Goal: Find specific page/section: Find specific page/section

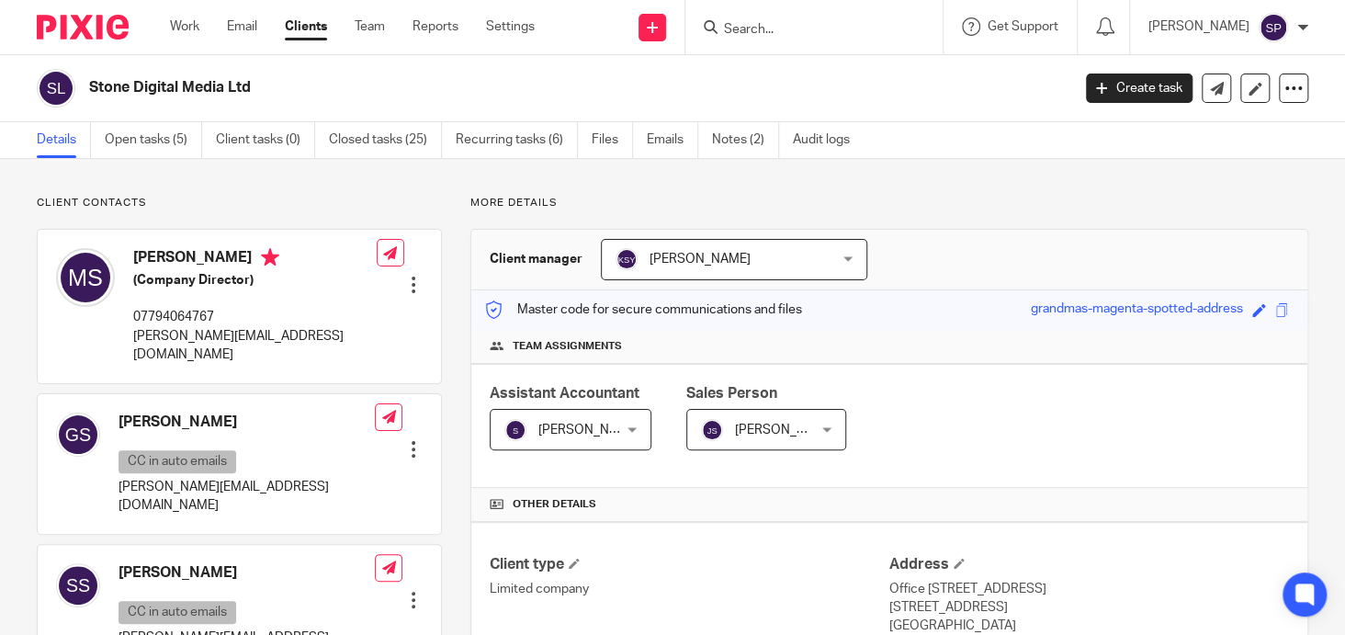
click at [767, 32] on input "Search" at bounding box center [804, 30] width 165 height 17
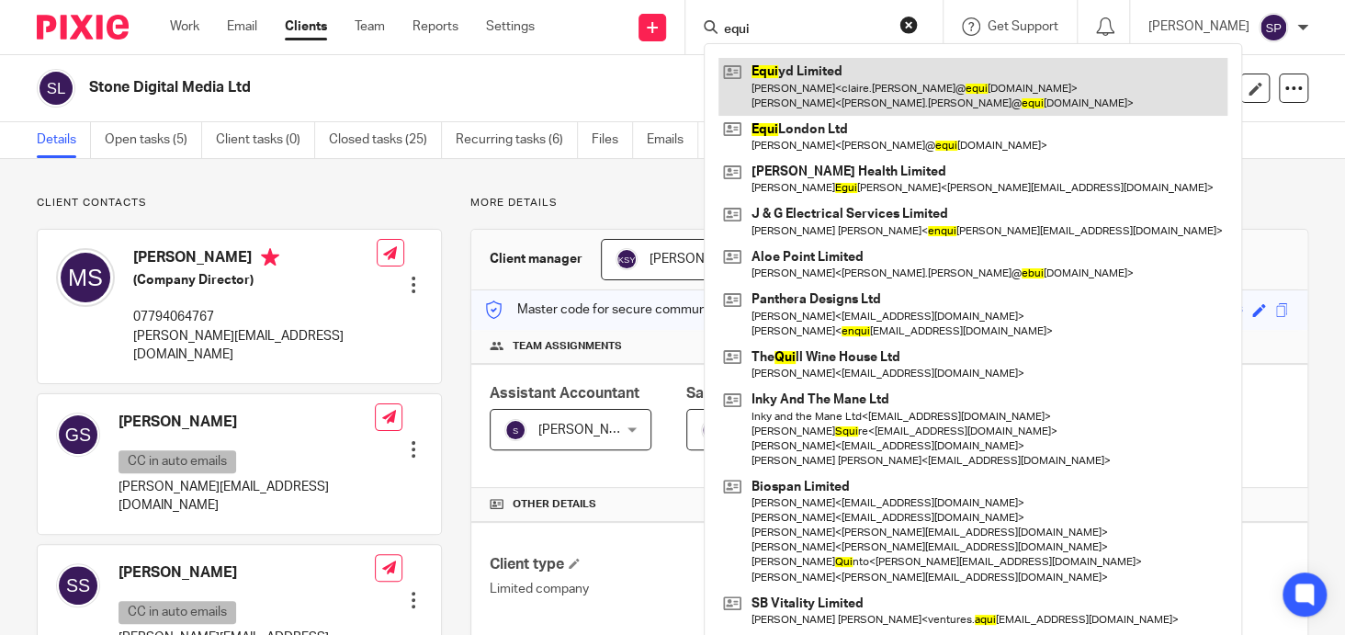
type input "equi"
click at [809, 73] on link at bounding box center [973, 86] width 509 height 57
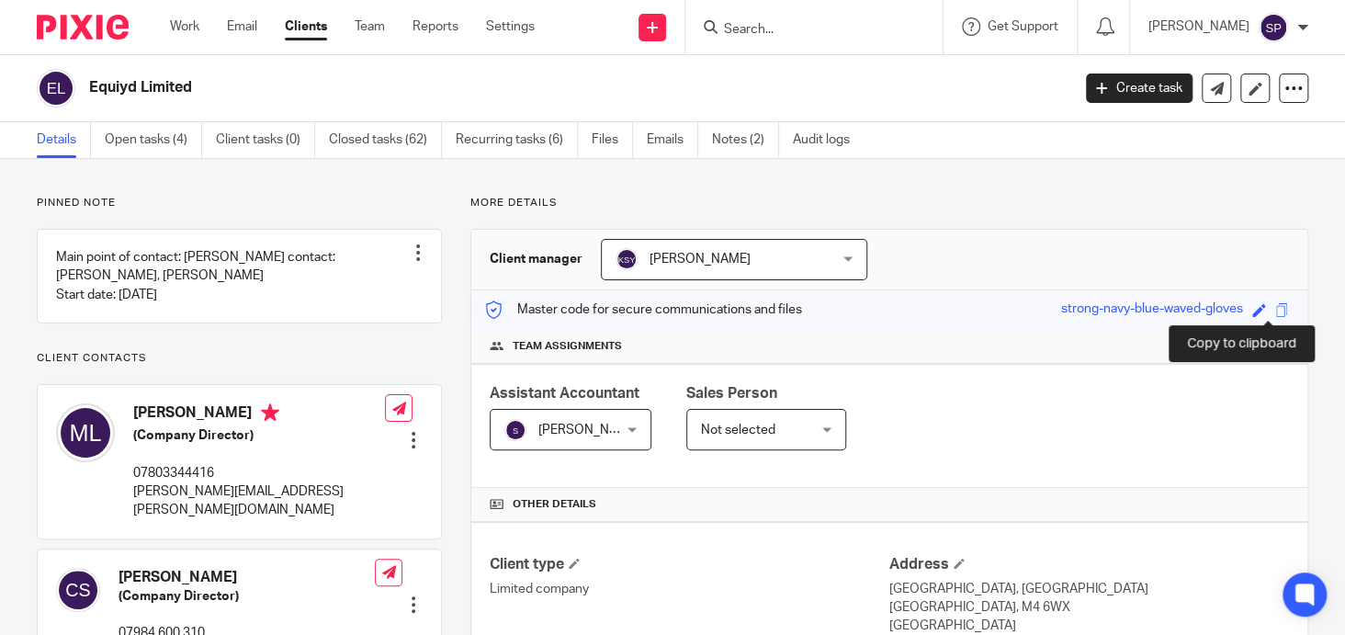
click at [1275, 306] on span at bounding box center [1282, 310] width 14 height 14
click at [763, 29] on input "Search" at bounding box center [804, 30] width 165 height 17
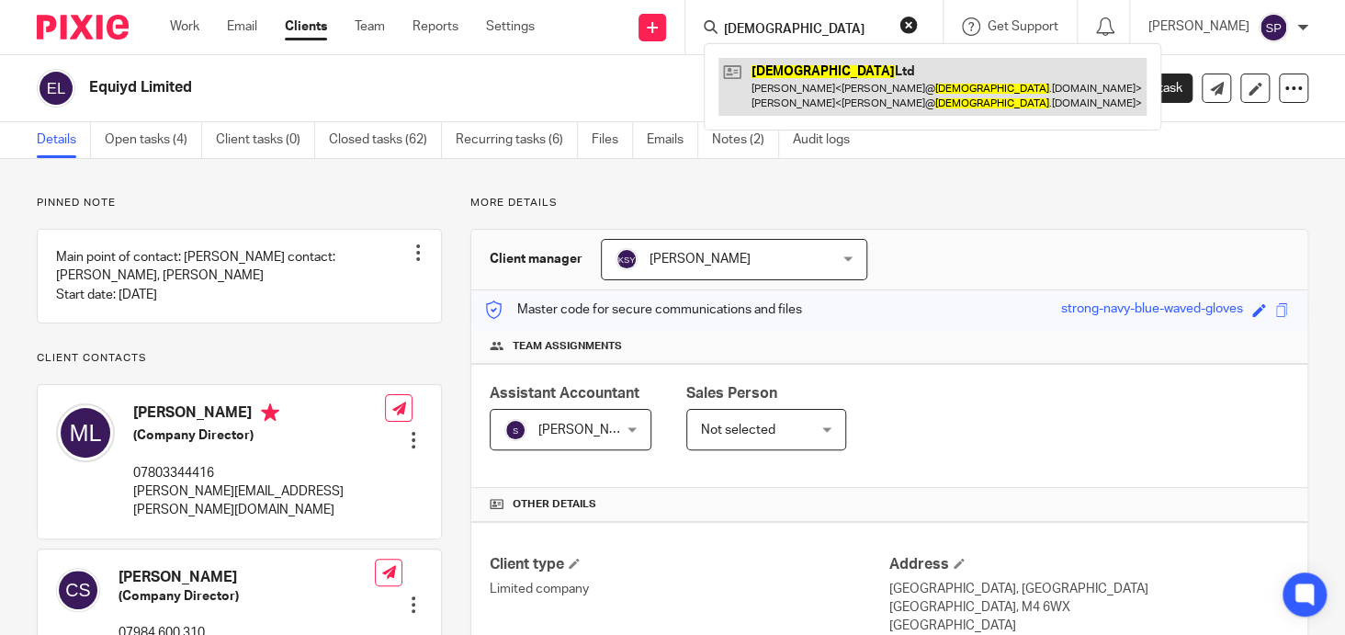
type input "messium"
click at [775, 68] on link at bounding box center [933, 86] width 428 height 57
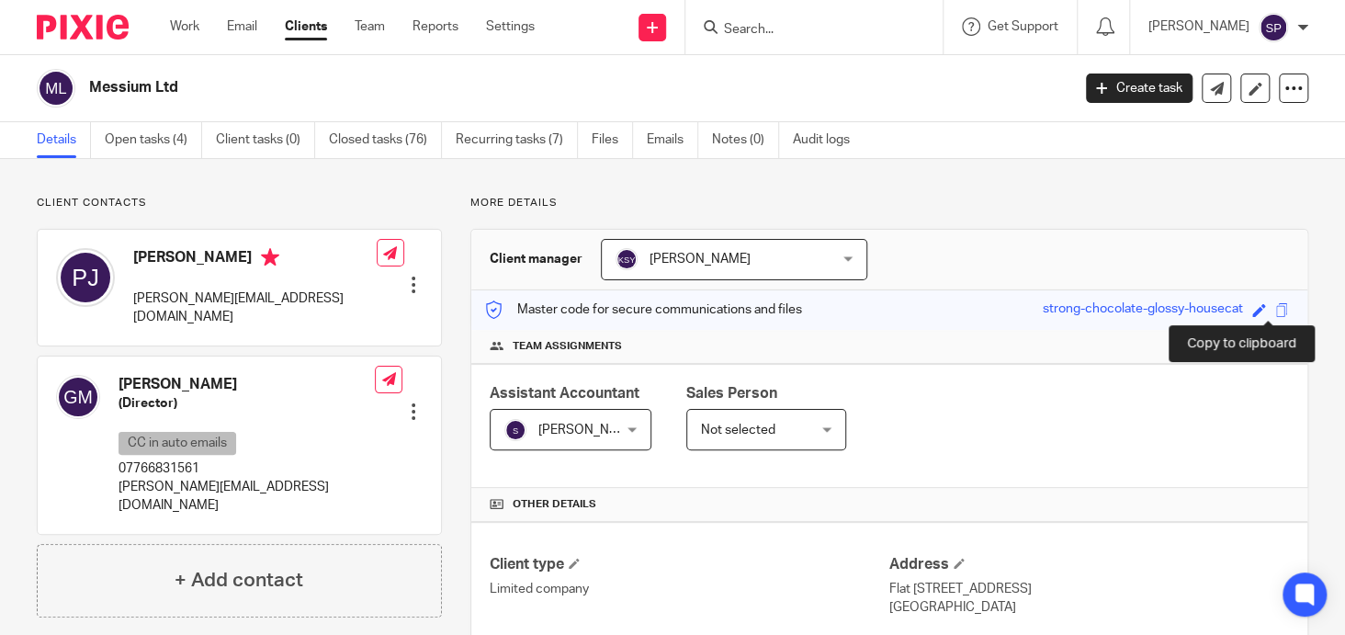
click at [1275, 307] on span at bounding box center [1282, 310] width 14 height 14
